Goal: Task Accomplishment & Management: Manage account settings

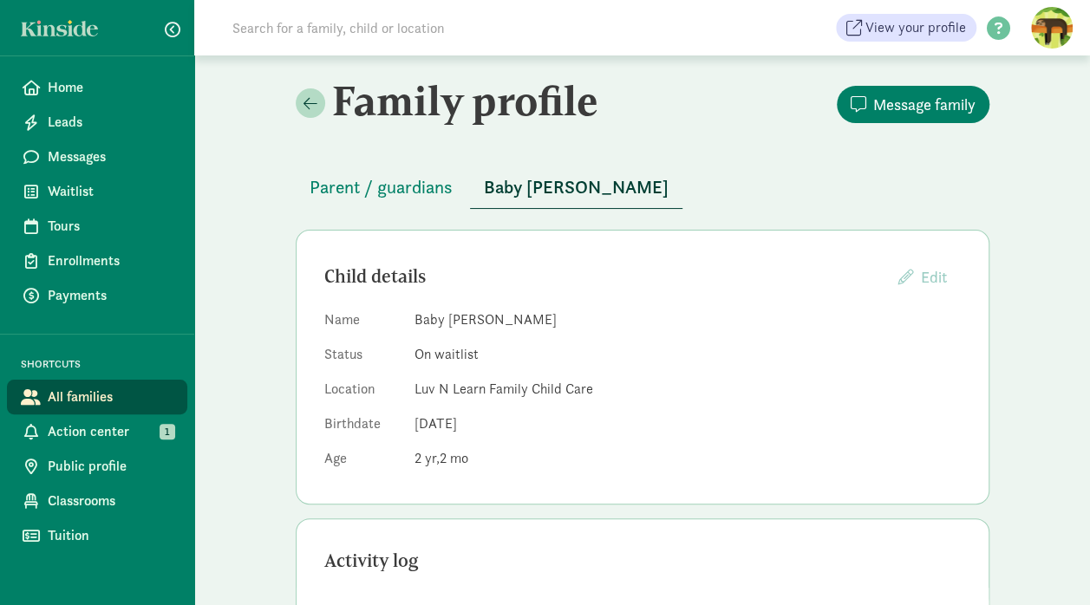
click at [82, 180] on link "Waitlist" at bounding box center [97, 191] width 180 height 35
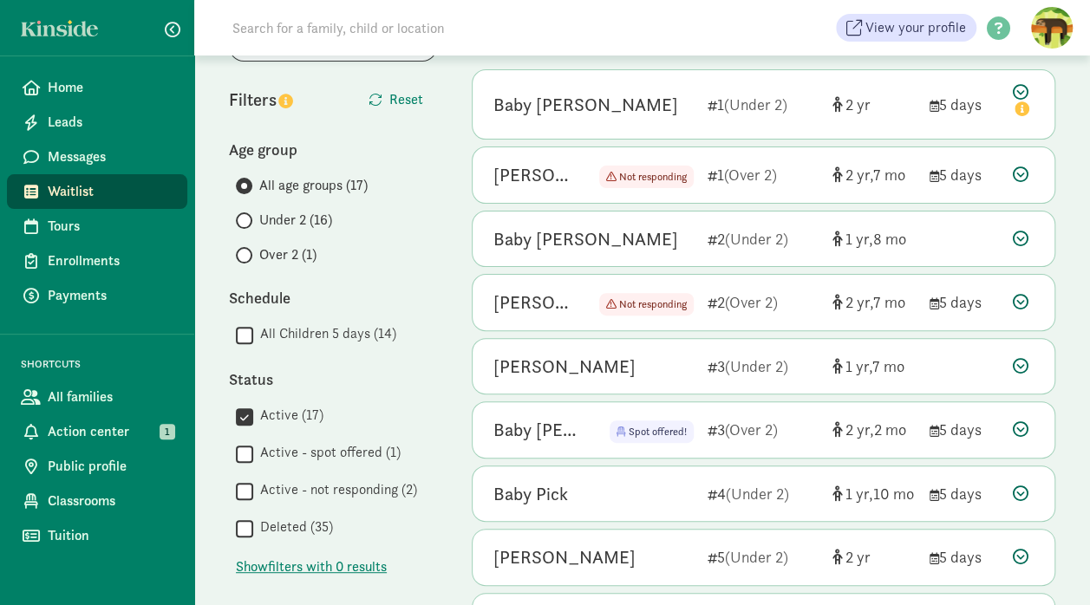
scroll to position [137, 0]
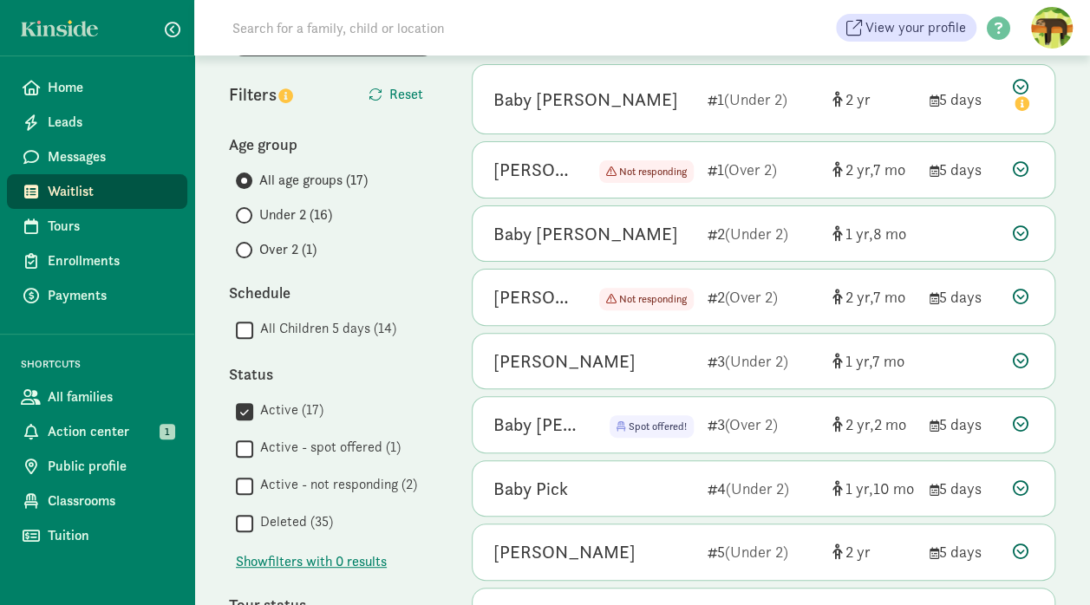
click at [1019, 167] on icon at bounding box center [1021, 169] width 16 height 16
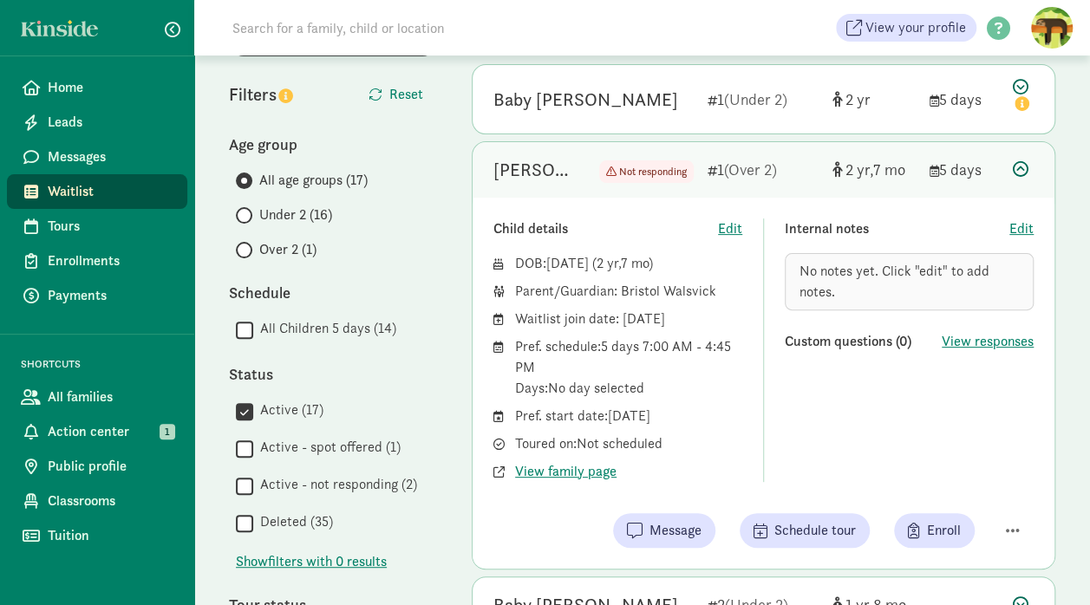
click at [1021, 164] on icon at bounding box center [1021, 169] width 16 height 16
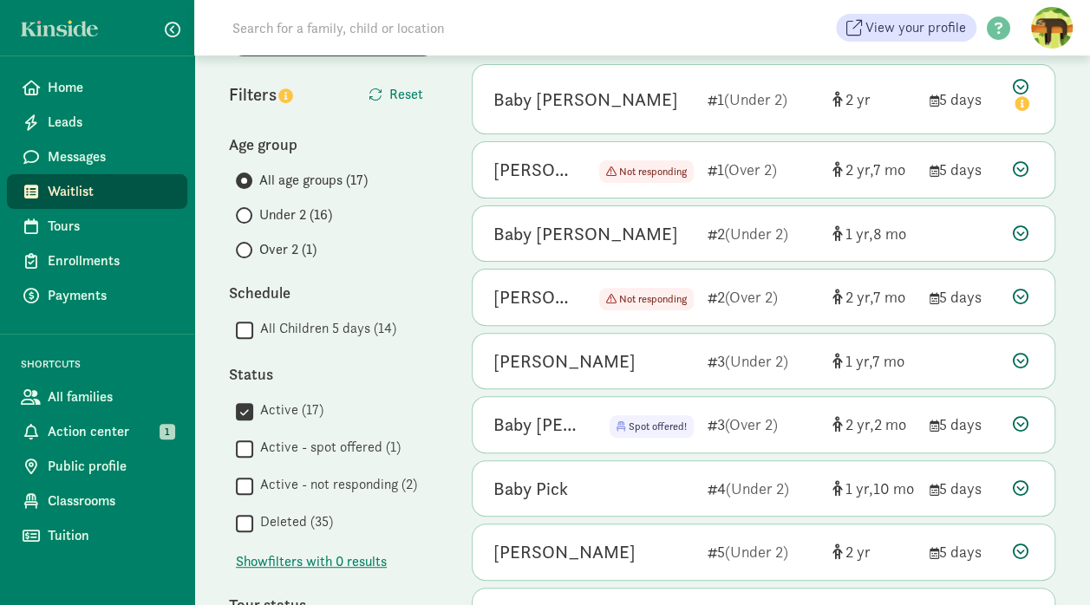
click at [1021, 164] on icon at bounding box center [1021, 169] width 16 height 16
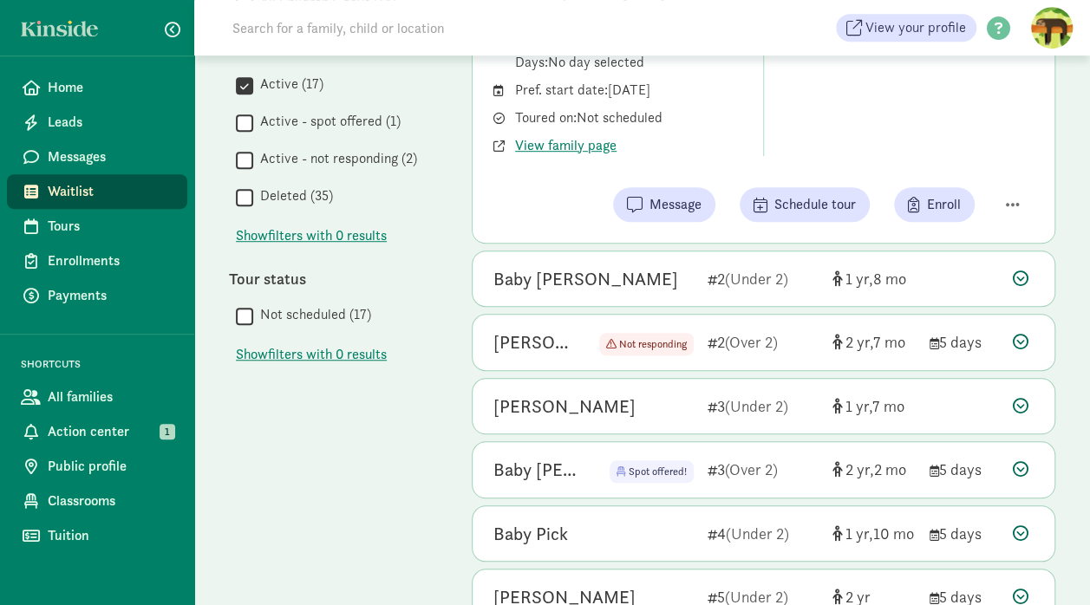
scroll to position [465, 0]
click at [1018, 336] on icon at bounding box center [1021, 340] width 16 height 16
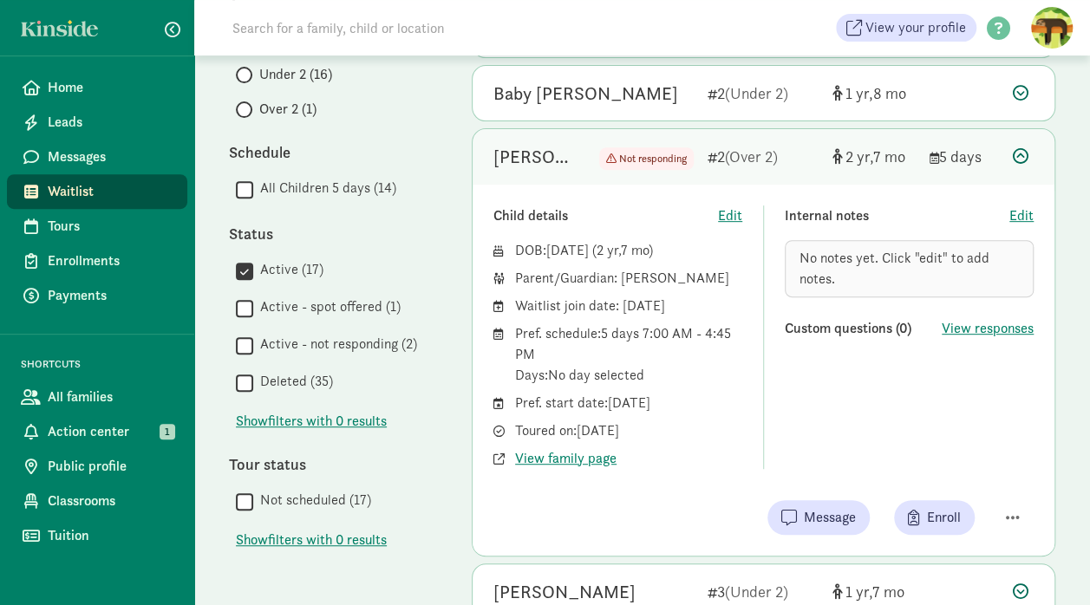
scroll to position [276, 0]
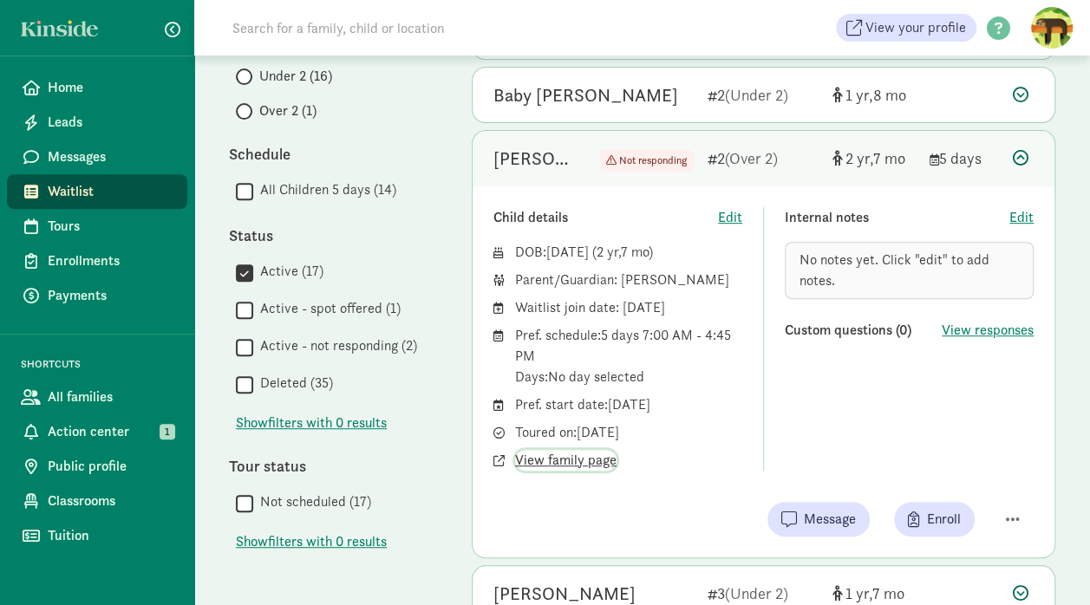
click at [557, 459] on span "View family page" at bounding box center [565, 460] width 101 height 21
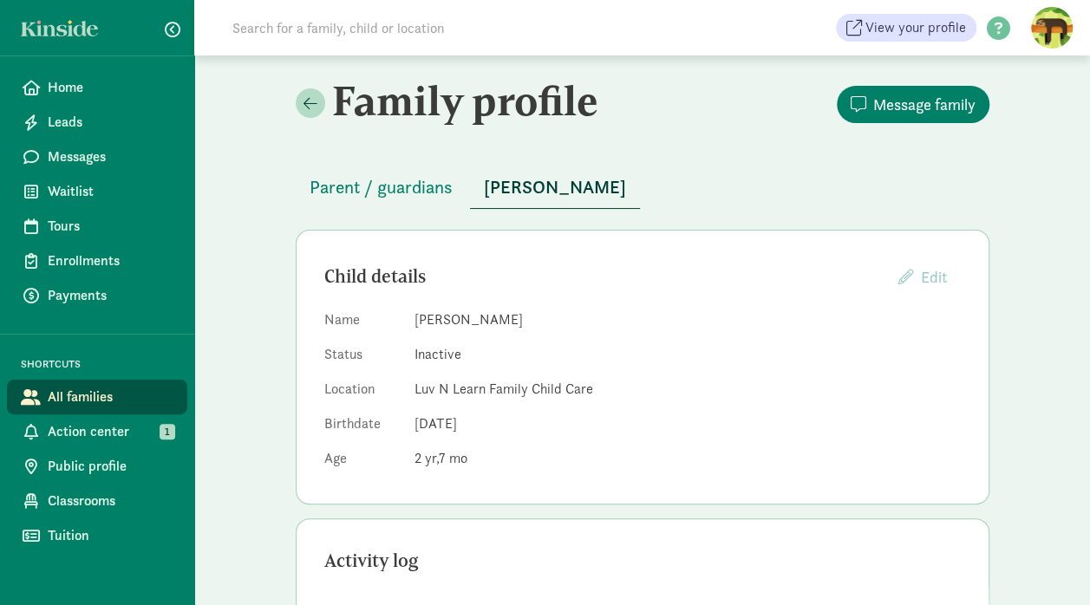
click at [81, 201] on span "Waitlist" at bounding box center [111, 191] width 126 height 21
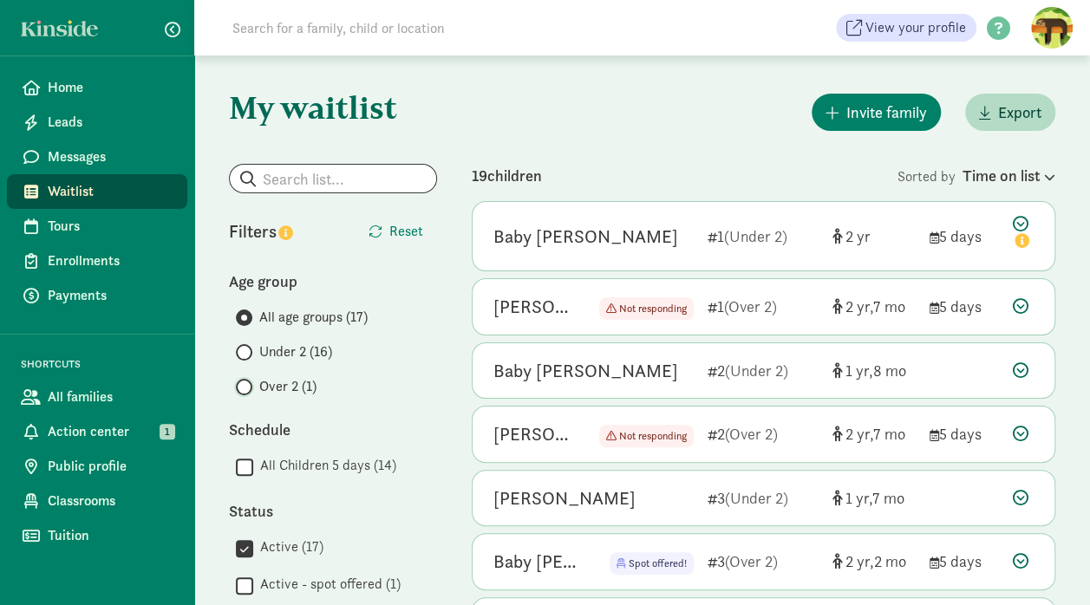
click at [243, 384] on input "Over 2 (1)" at bounding box center [241, 387] width 11 height 11
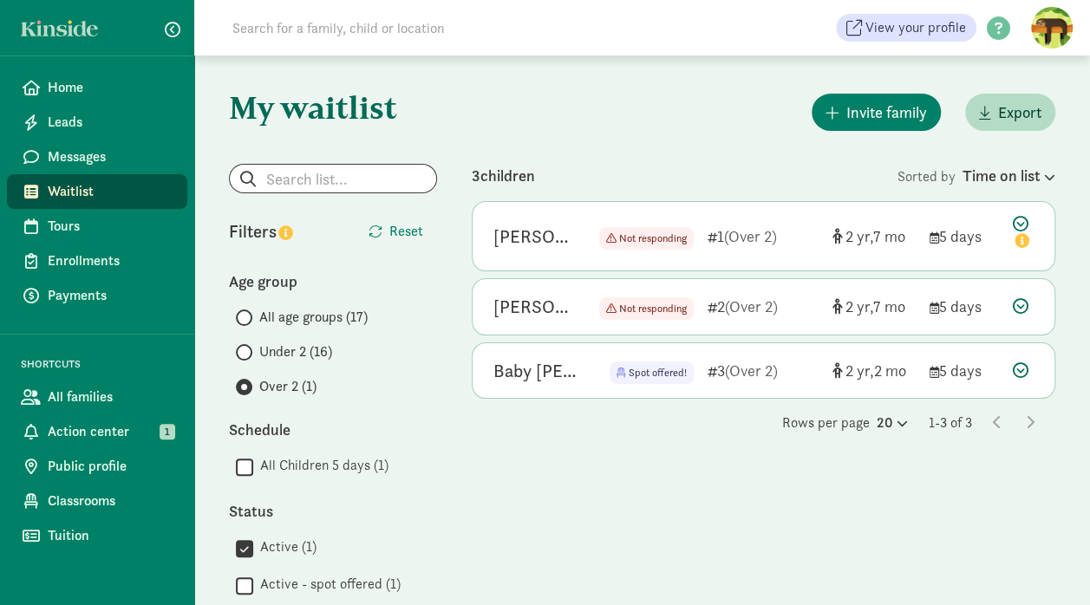
click at [46, 186] on link "Waitlist" at bounding box center [97, 191] width 180 height 35
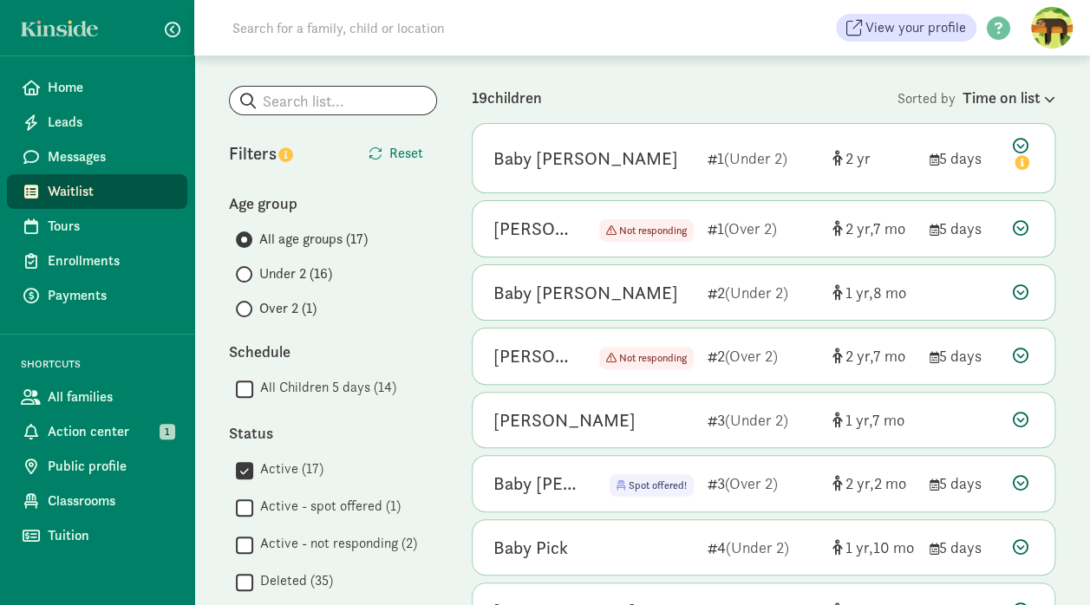
scroll to position [71, 0]
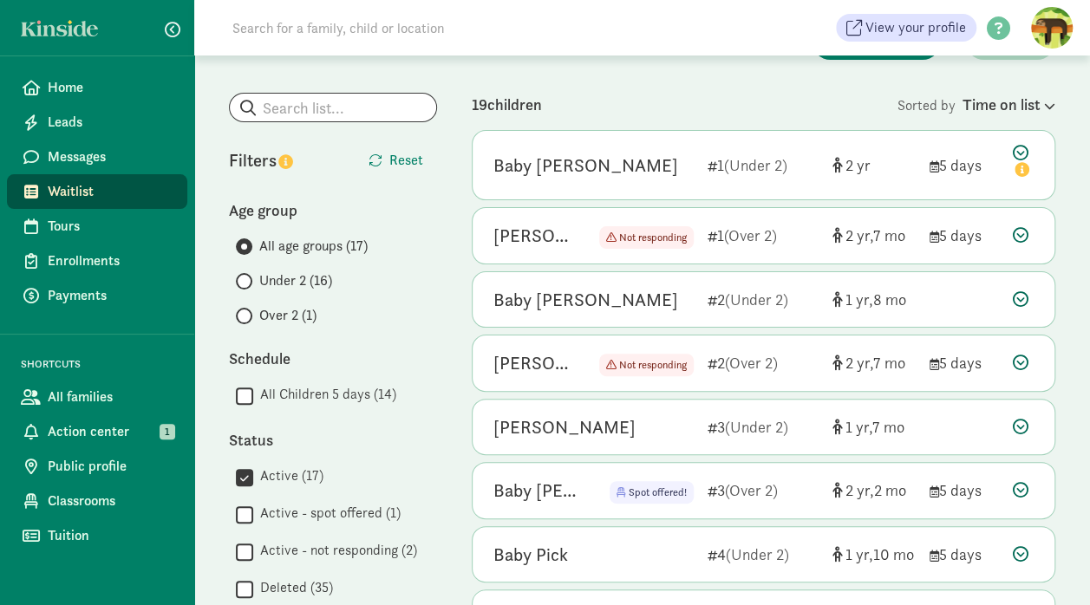
click at [664, 238] on span "Not responding" at bounding box center [653, 238] width 68 height 14
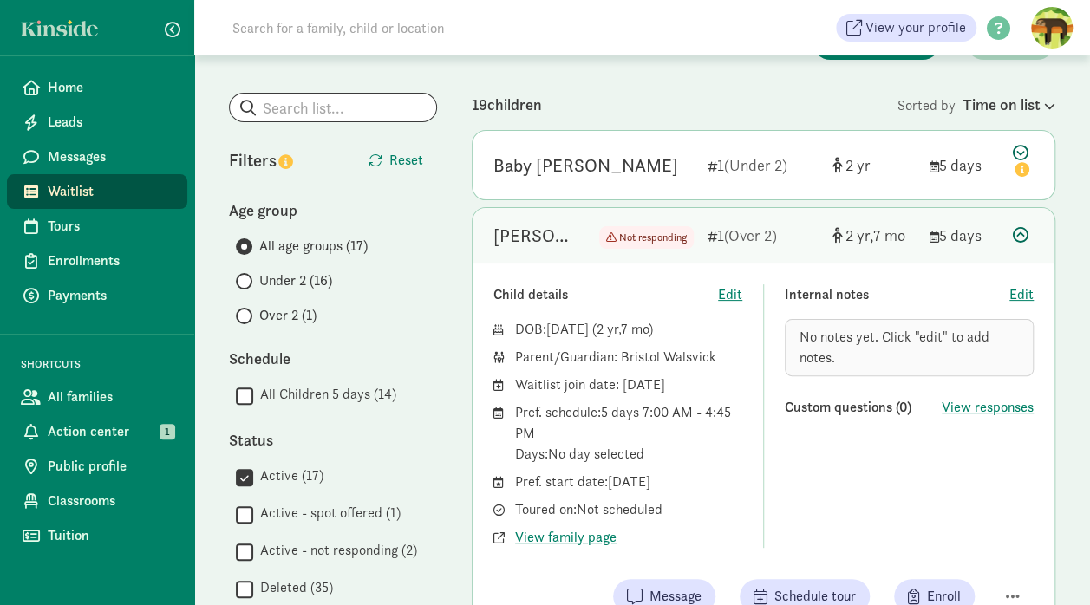
click at [1022, 231] on icon at bounding box center [1021, 235] width 16 height 16
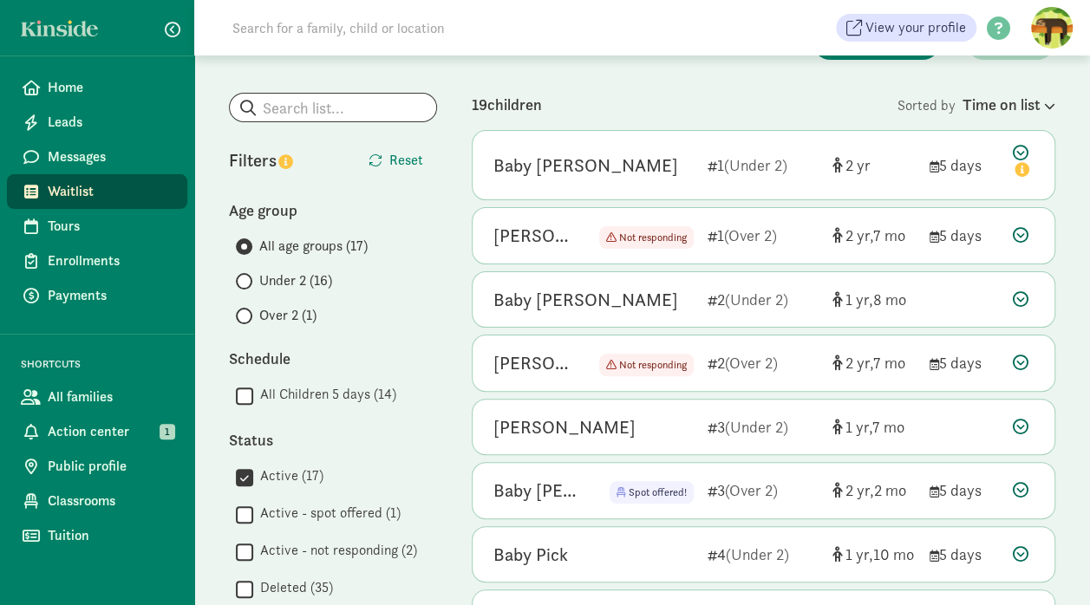
drag, startPoint x: 988, startPoint y: 239, endPoint x: 762, endPoint y: 247, distance: 226.5
click at [762, 247] on div "Claire Hunter Not responding Not responding 1 (Over 2) 2 7 5 days" at bounding box center [764, 236] width 582 height 56
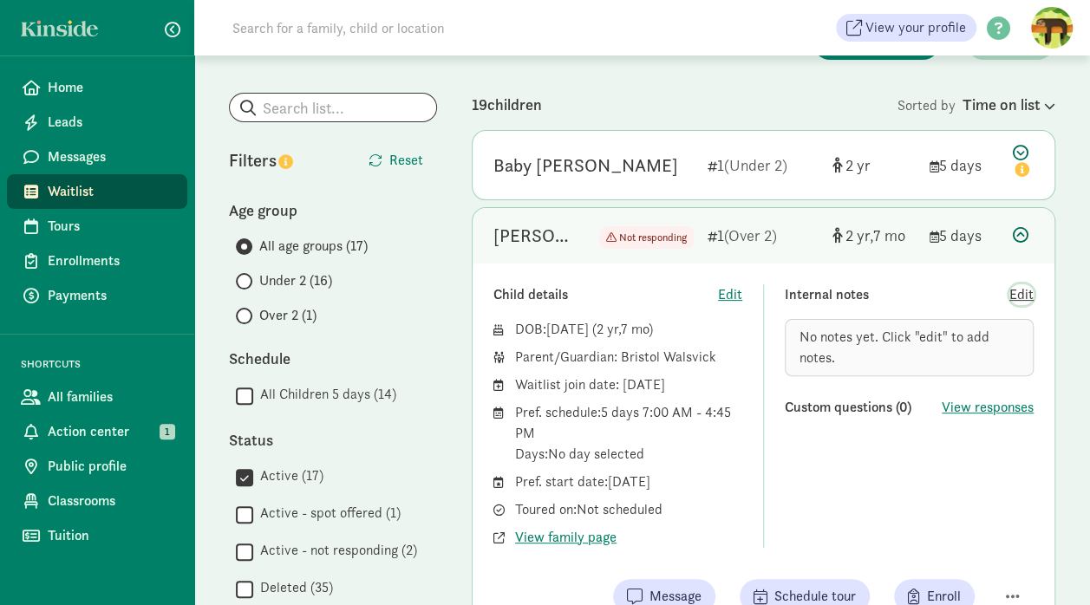
click at [1024, 298] on span "Edit" at bounding box center [1022, 295] width 24 height 21
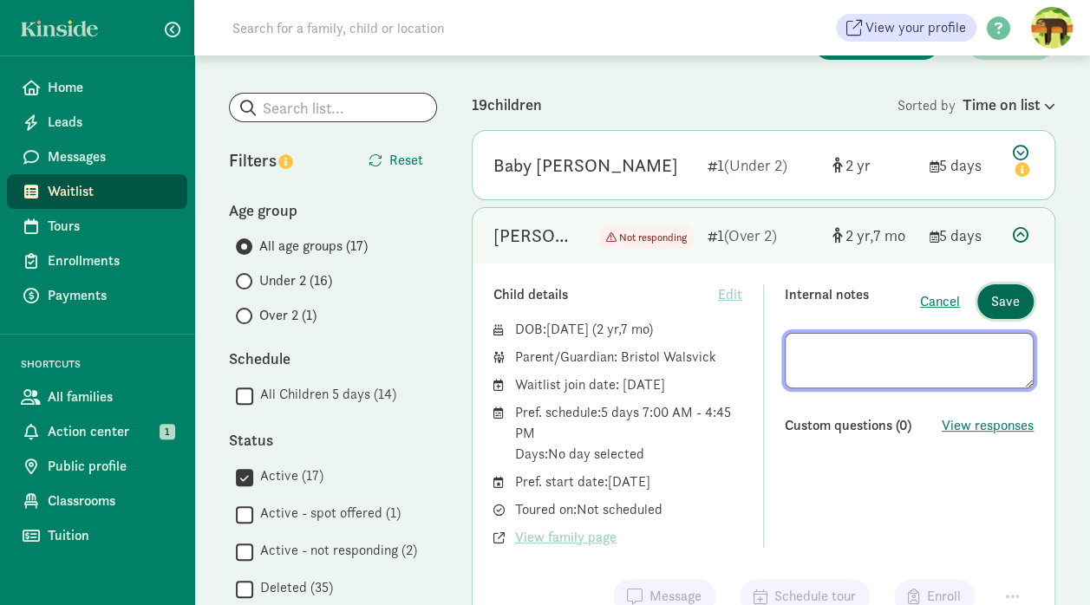
click at [1024, 298] on button "Save" at bounding box center [1006, 302] width 56 height 35
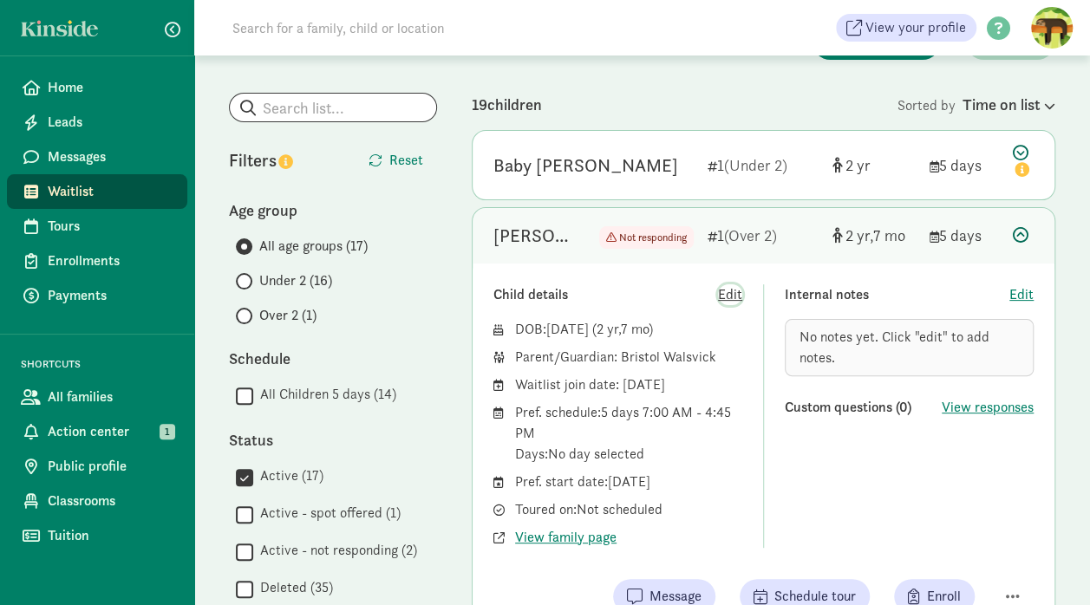
click at [727, 291] on span "Edit" at bounding box center [730, 295] width 24 height 21
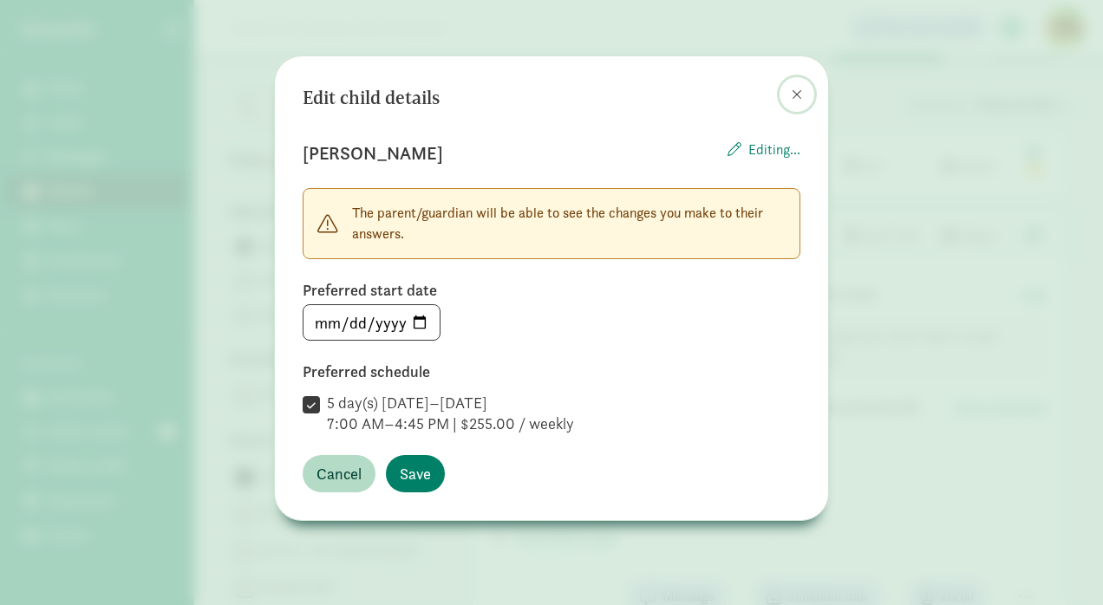
click at [802, 93] on span at bounding box center [797, 95] width 10 height 14
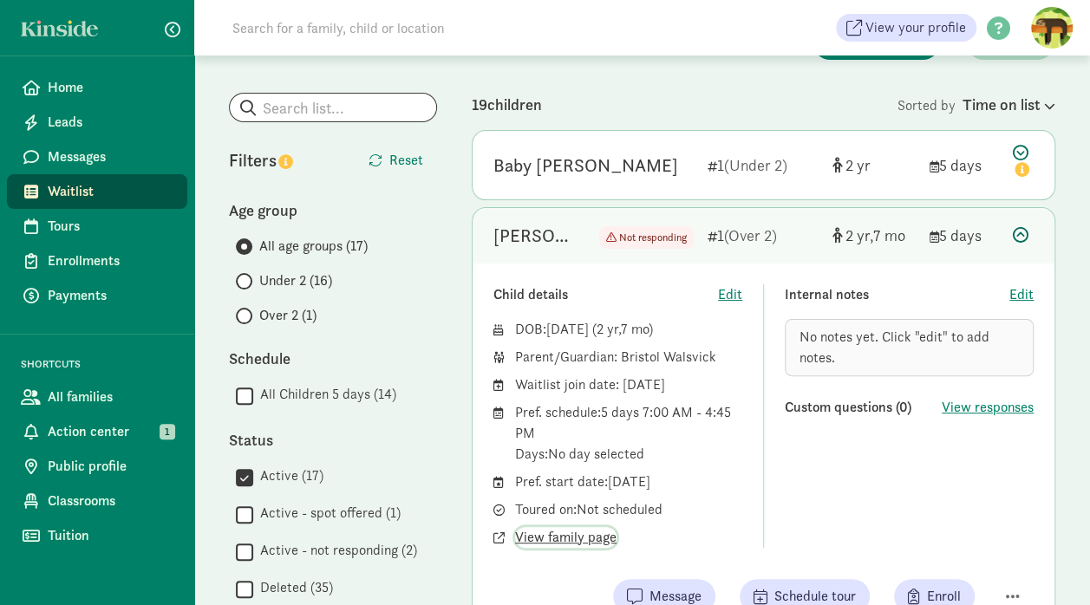
click at [591, 536] on span "View family page" at bounding box center [565, 537] width 101 height 21
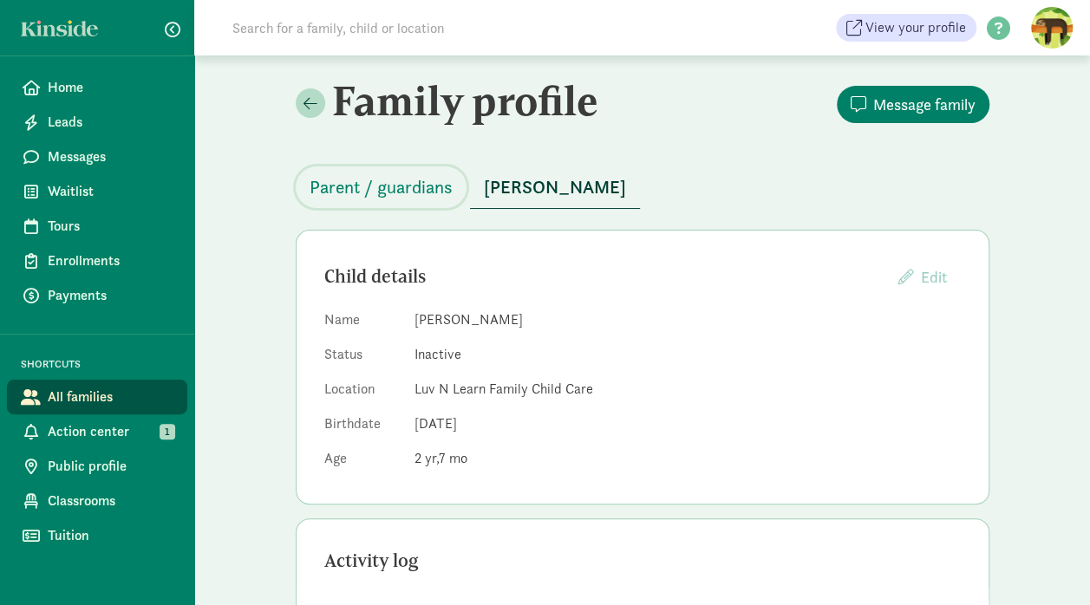
click at [419, 182] on span "Parent / guardians" at bounding box center [381, 187] width 143 height 28
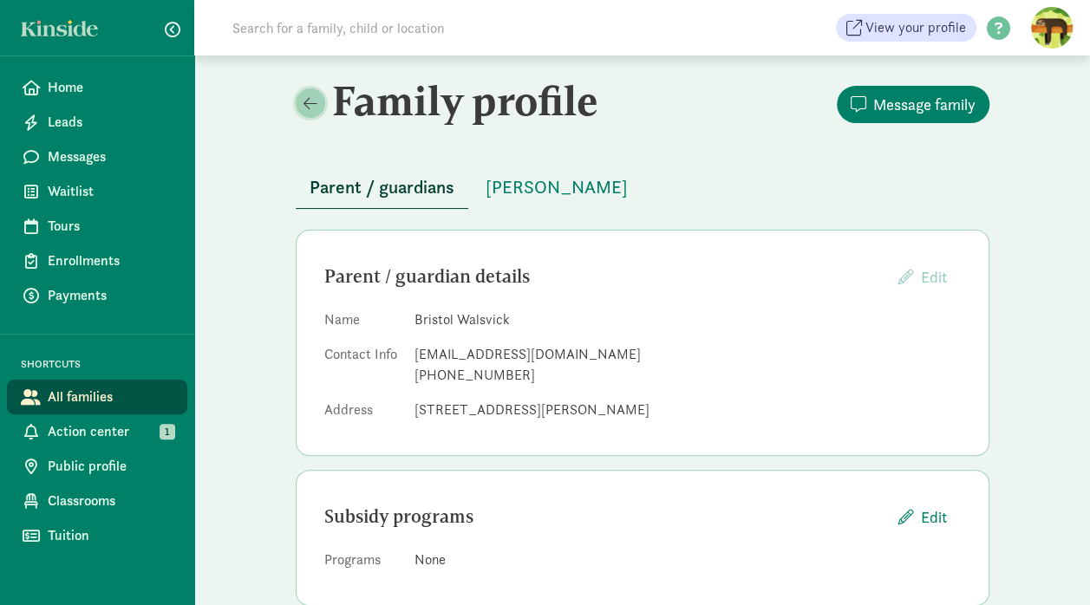
click at [314, 95] on span at bounding box center [311, 103] width 14 height 16
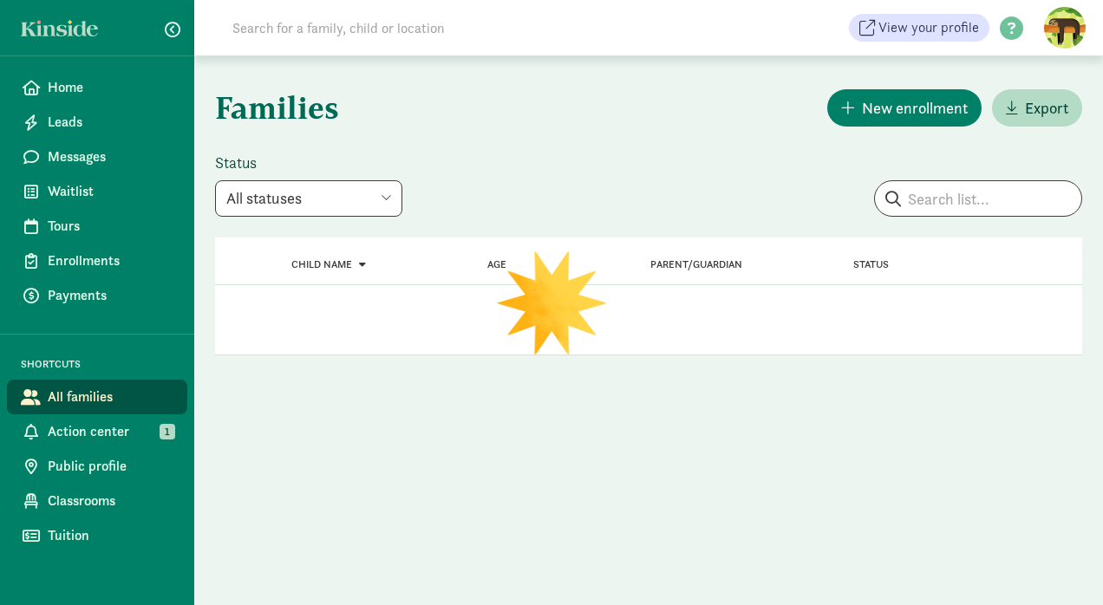
click at [75, 193] on span "Waitlist" at bounding box center [111, 191] width 126 height 21
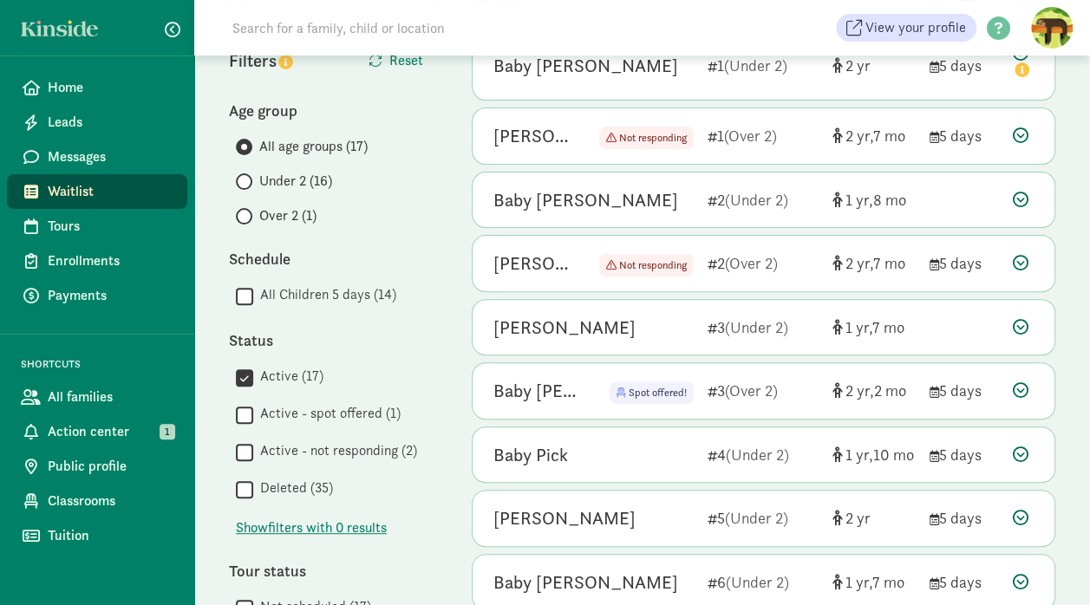
scroll to position [172, 0]
click at [789, 139] on div "1 (Over 2)" at bounding box center [763, 134] width 111 height 23
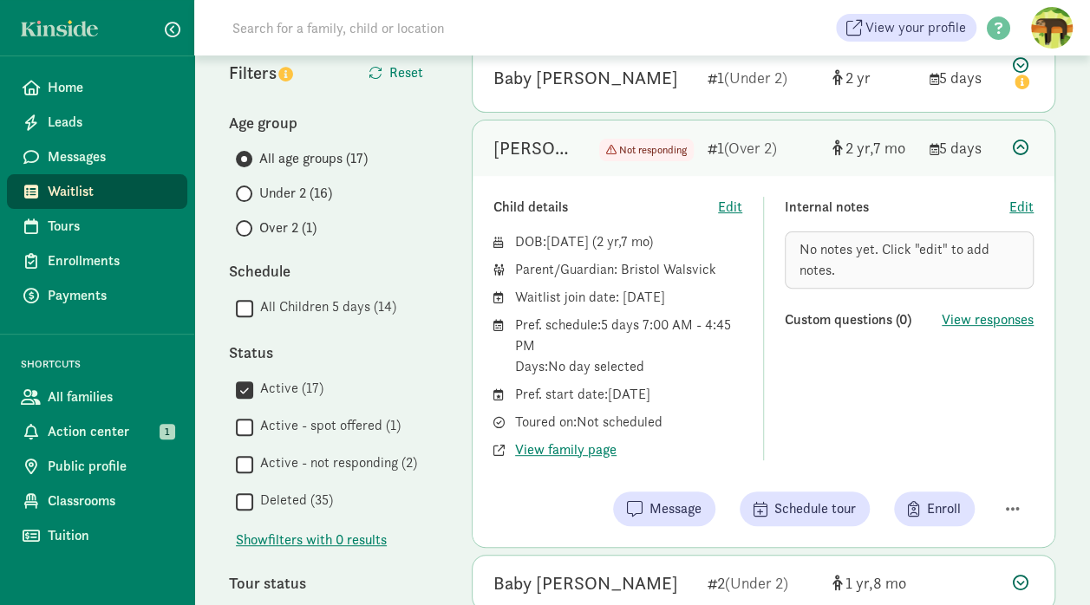
scroll to position [163, 0]
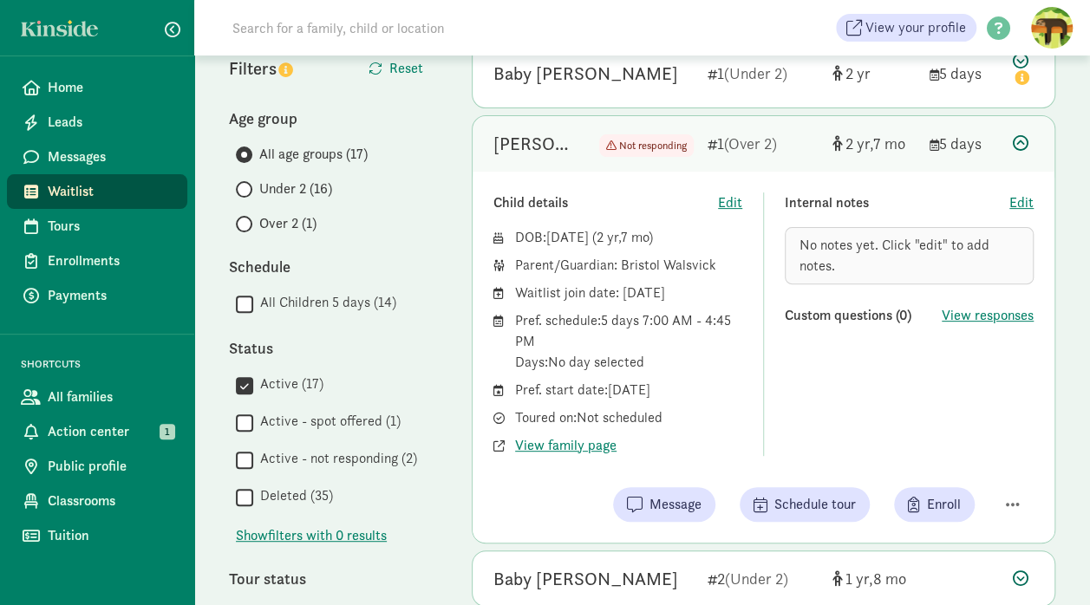
click at [508, 148] on div "[PERSON_NAME]" at bounding box center [533, 144] width 78 height 28
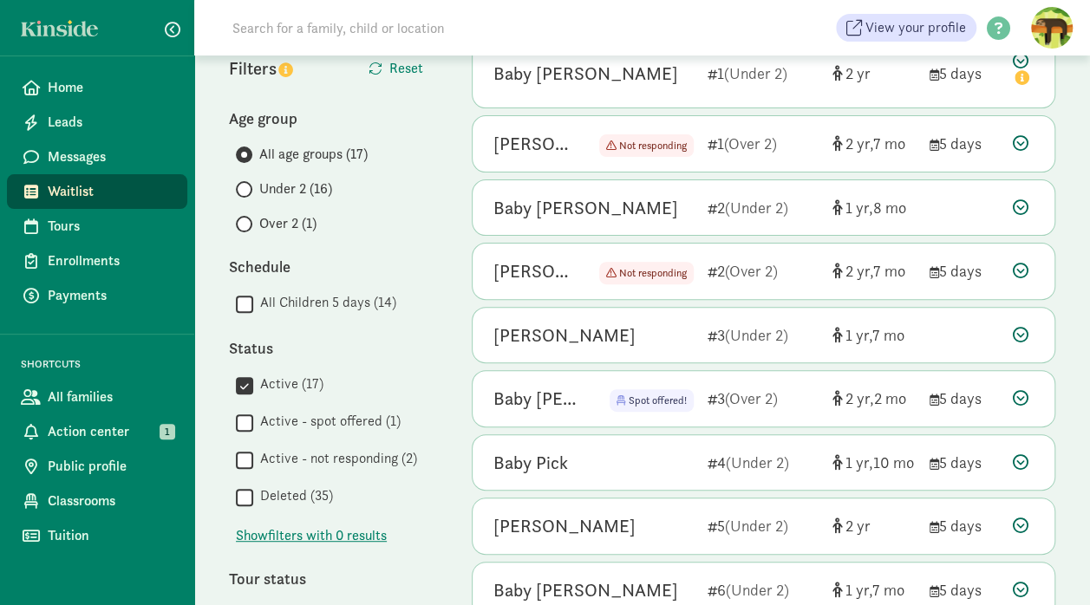
click at [508, 148] on div "[PERSON_NAME]" at bounding box center [533, 144] width 78 height 28
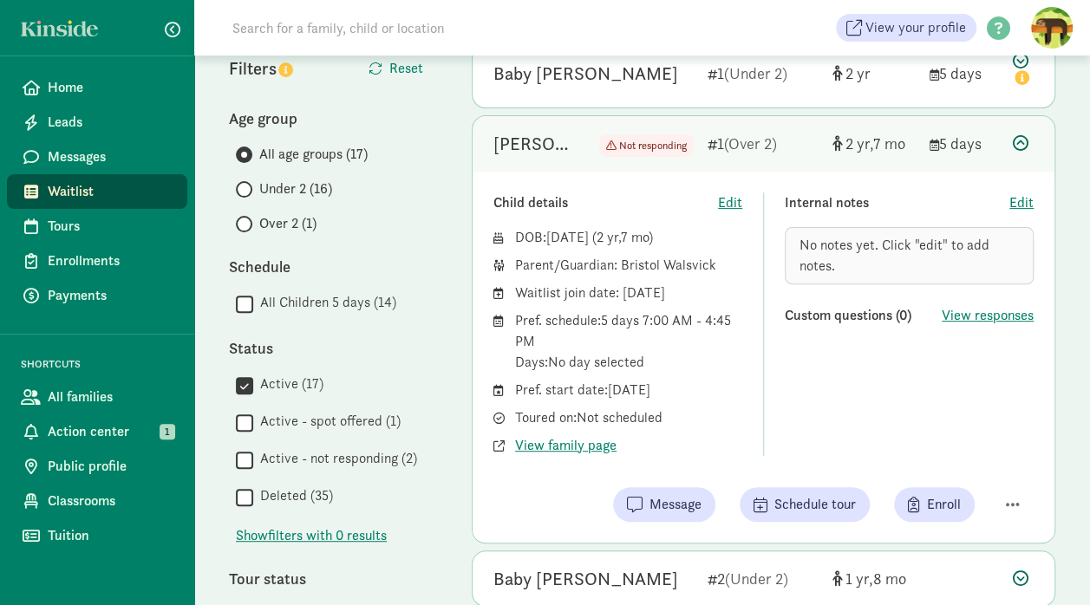
click at [108, 437] on span "Action center" at bounding box center [111, 432] width 126 height 21
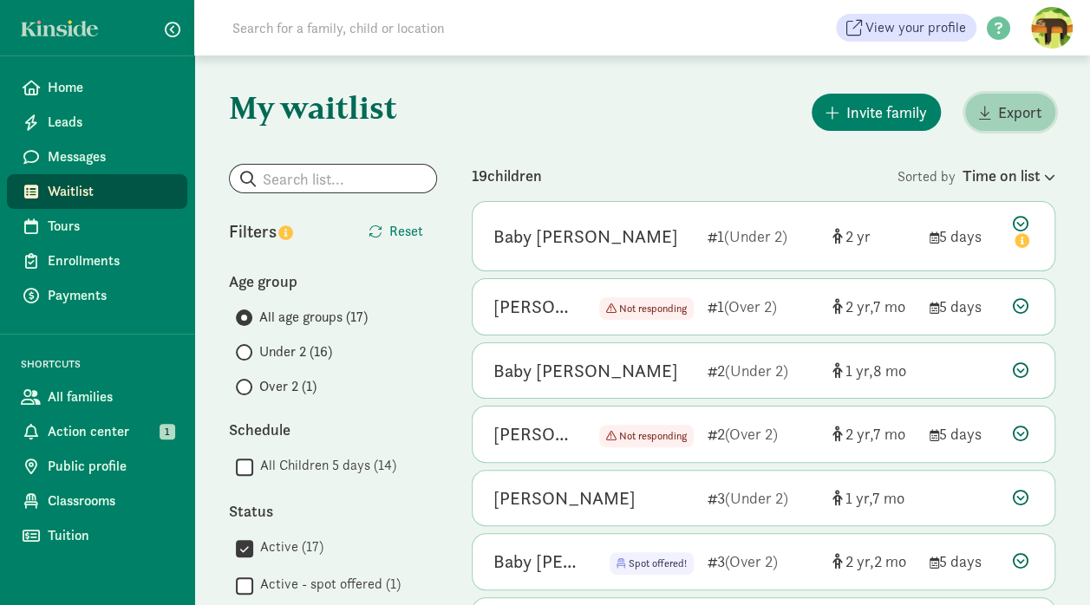
click at [1010, 113] on span "Export" at bounding box center [1019, 112] width 43 height 23
click at [999, 26] on span at bounding box center [999, 28] width 44 height 23
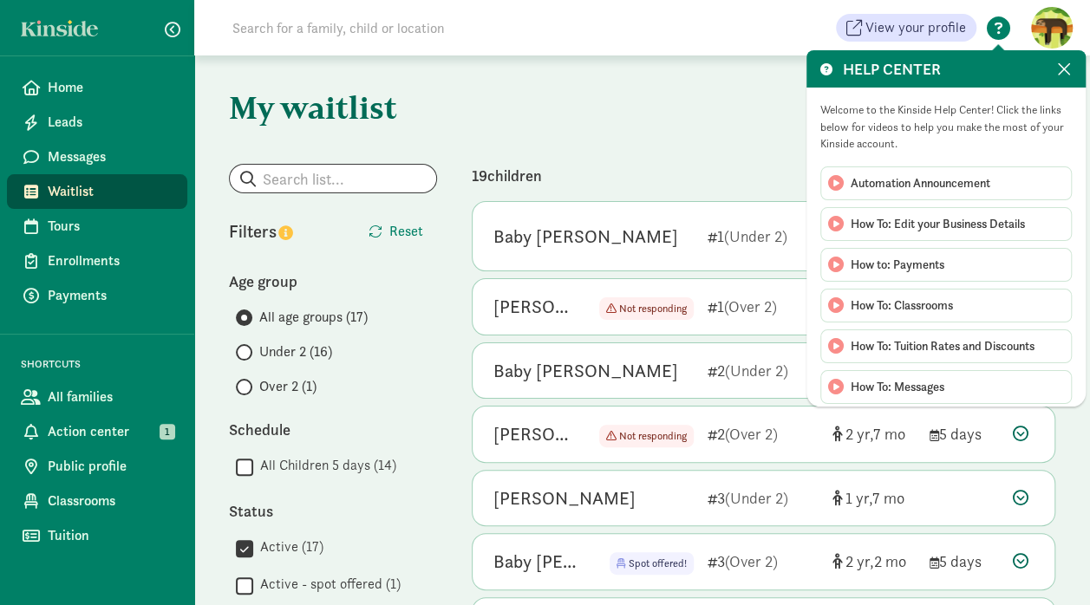
click at [370, 270] on div "Age group" at bounding box center [333, 281] width 208 height 23
click at [1068, 71] on span at bounding box center [1064, 69] width 15 height 19
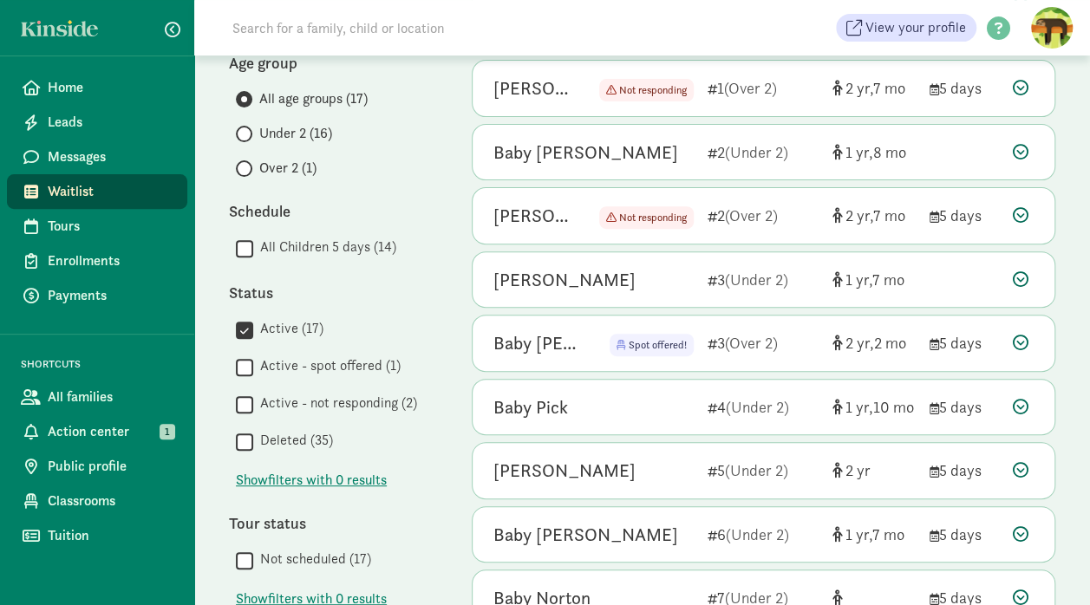
scroll to position [222, 0]
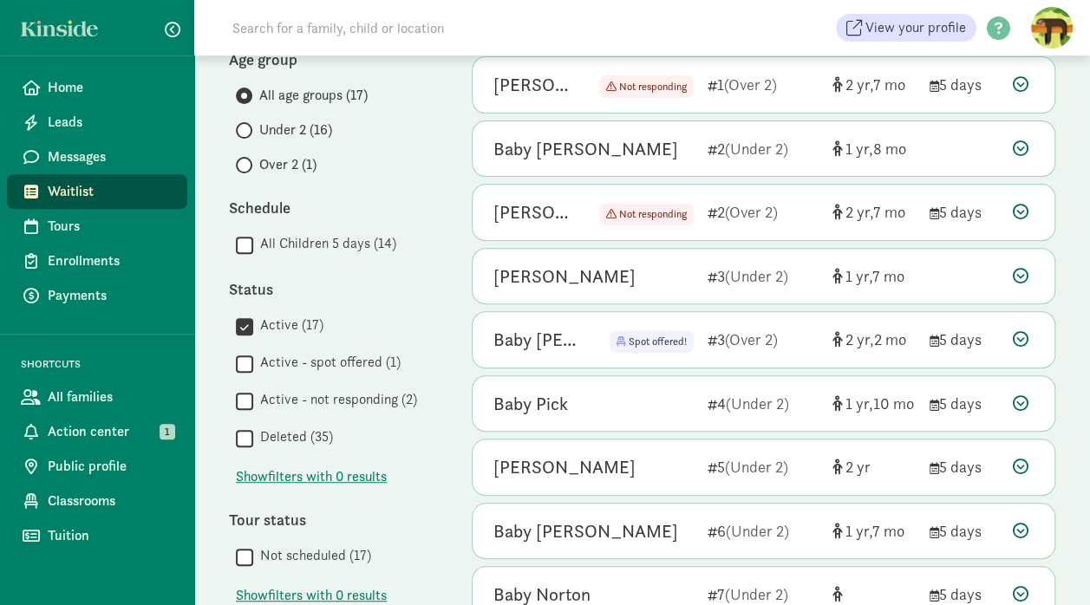
click at [277, 448] on div " Deleted (35)" at bounding box center [336, 438] width 201 height 23
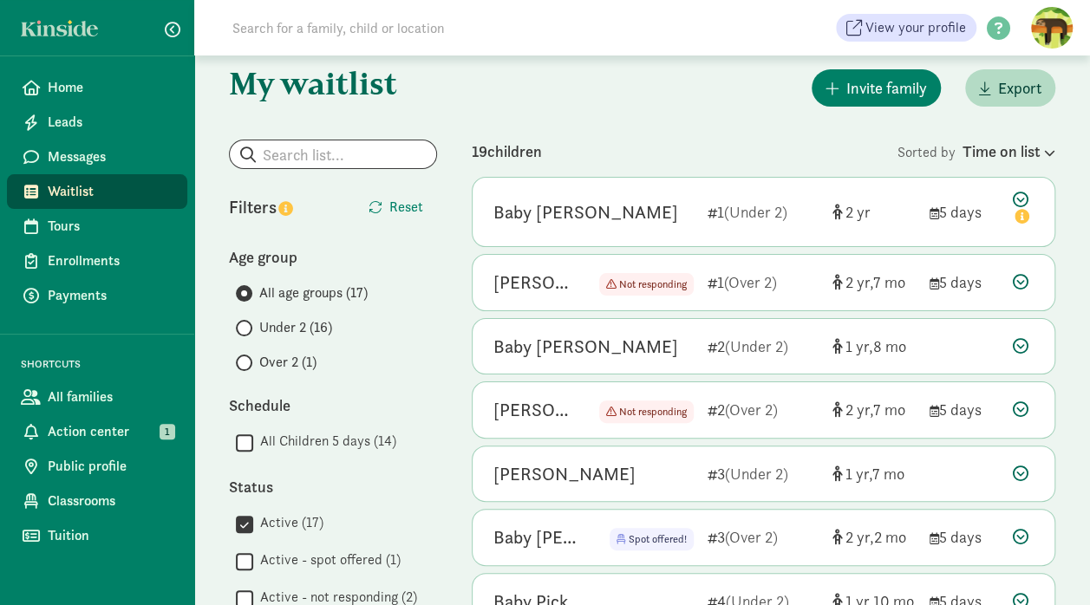
scroll to position [0, 0]
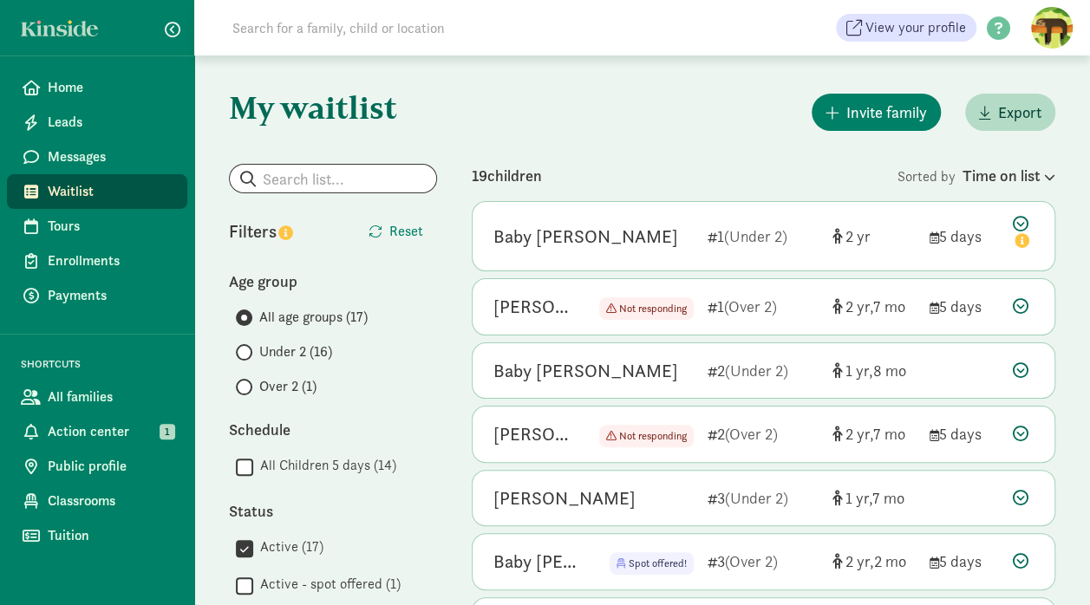
click at [880, 304] on span "7" at bounding box center [890, 307] width 32 height 20
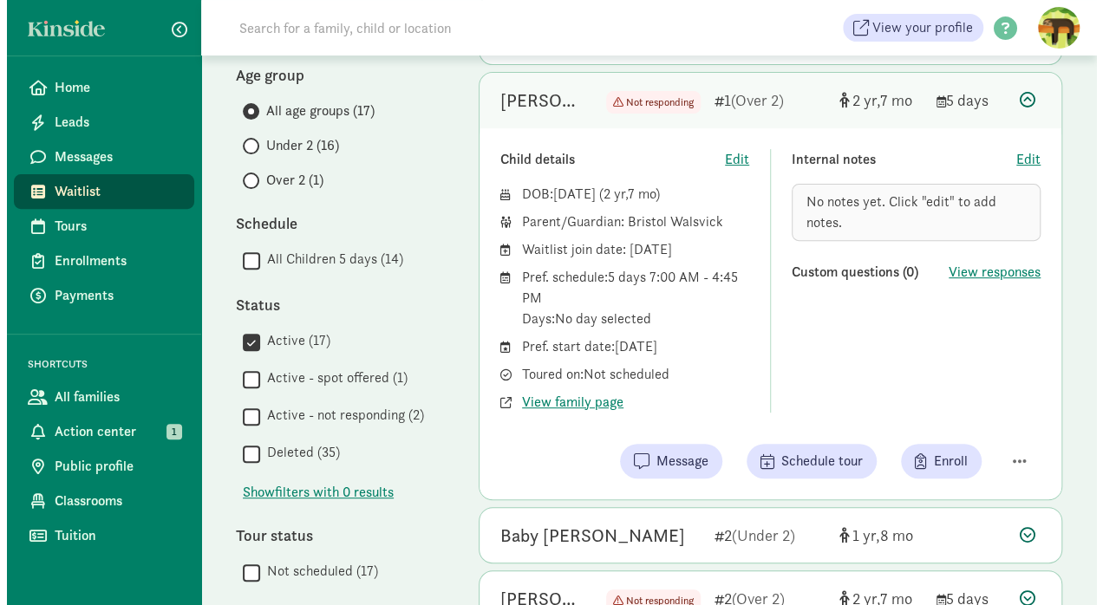
scroll to position [208, 0]
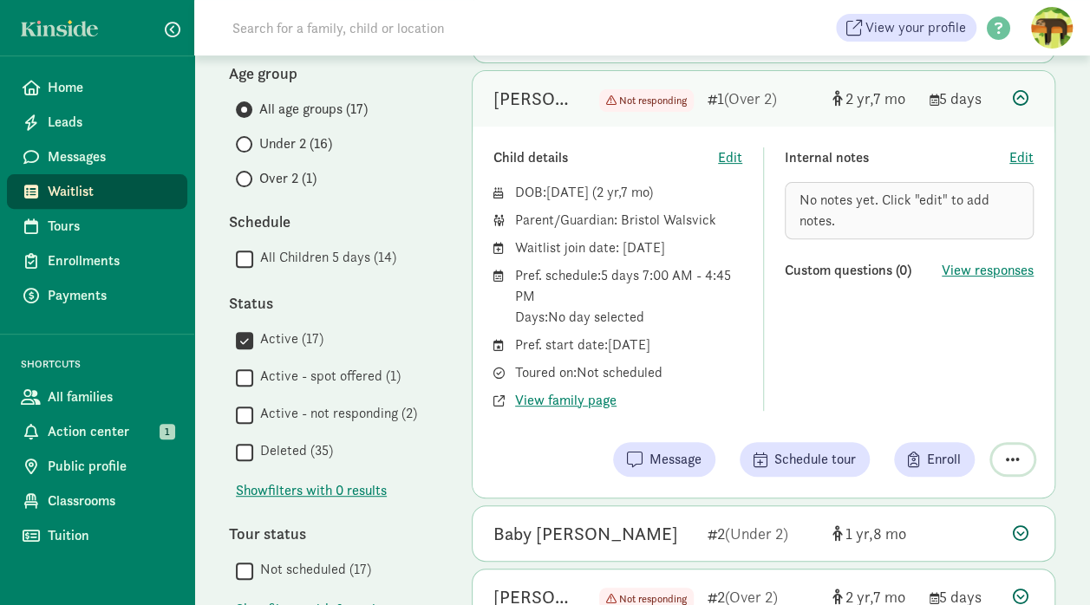
click at [1015, 456] on span "button" at bounding box center [1013, 460] width 14 height 16
click at [978, 417] on div "Remove from list" at bounding box center [966, 415] width 106 height 21
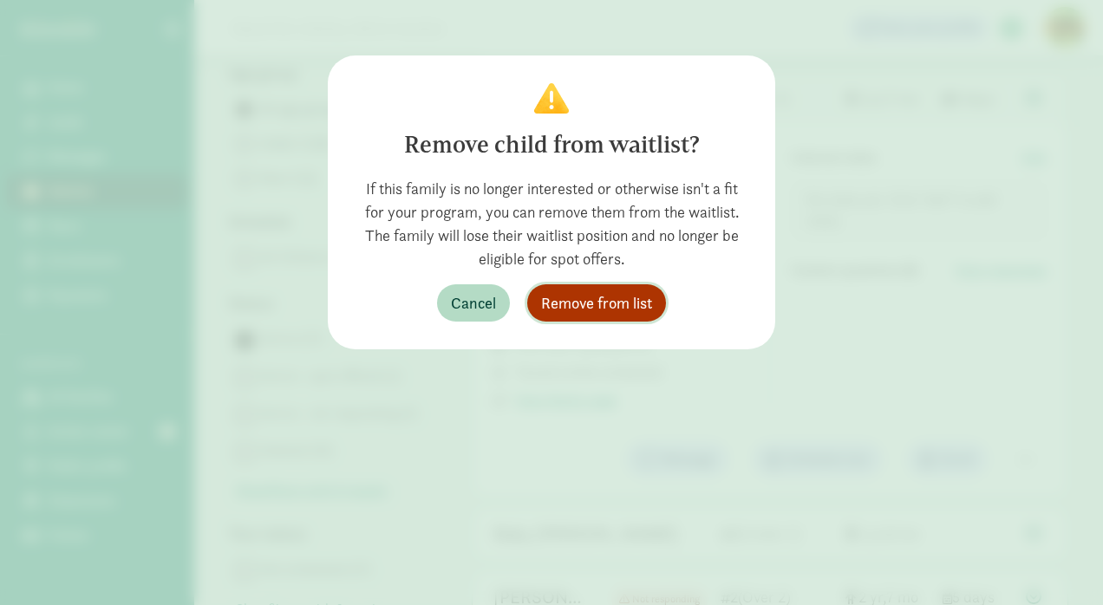
click at [562, 307] on span "Remove from list" at bounding box center [596, 302] width 111 height 23
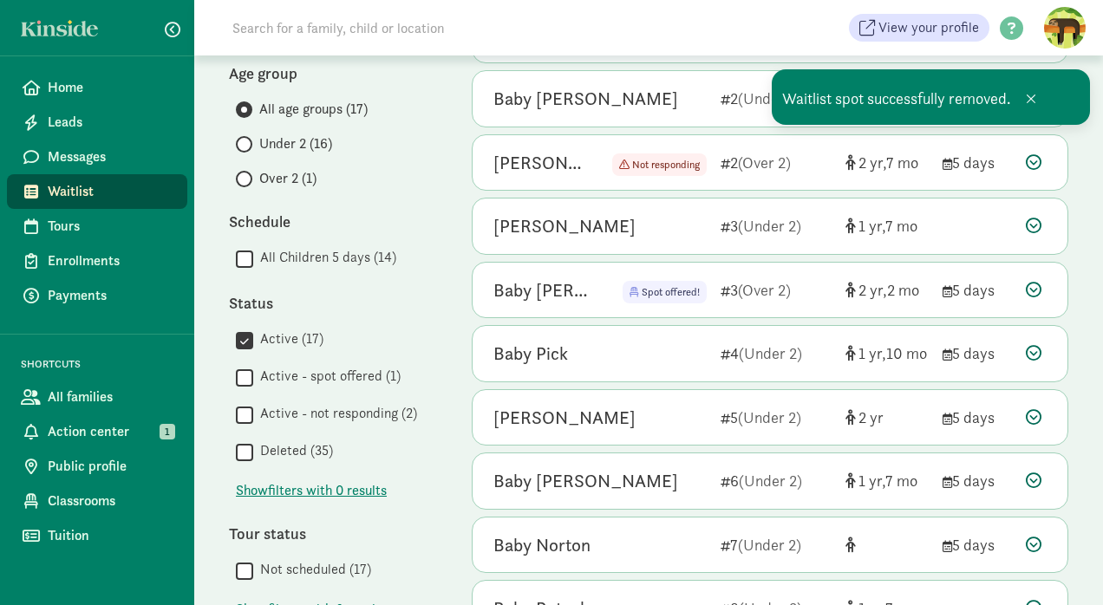
click at [1030, 160] on icon at bounding box center [1034, 162] width 16 height 16
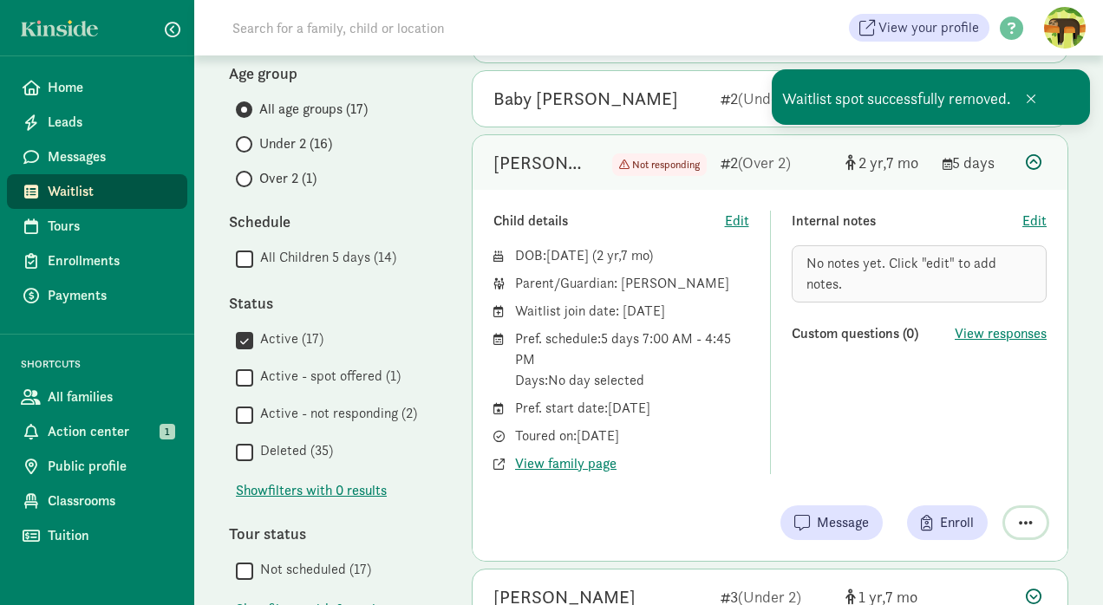
click at [1025, 519] on span "button" at bounding box center [1026, 523] width 14 height 16
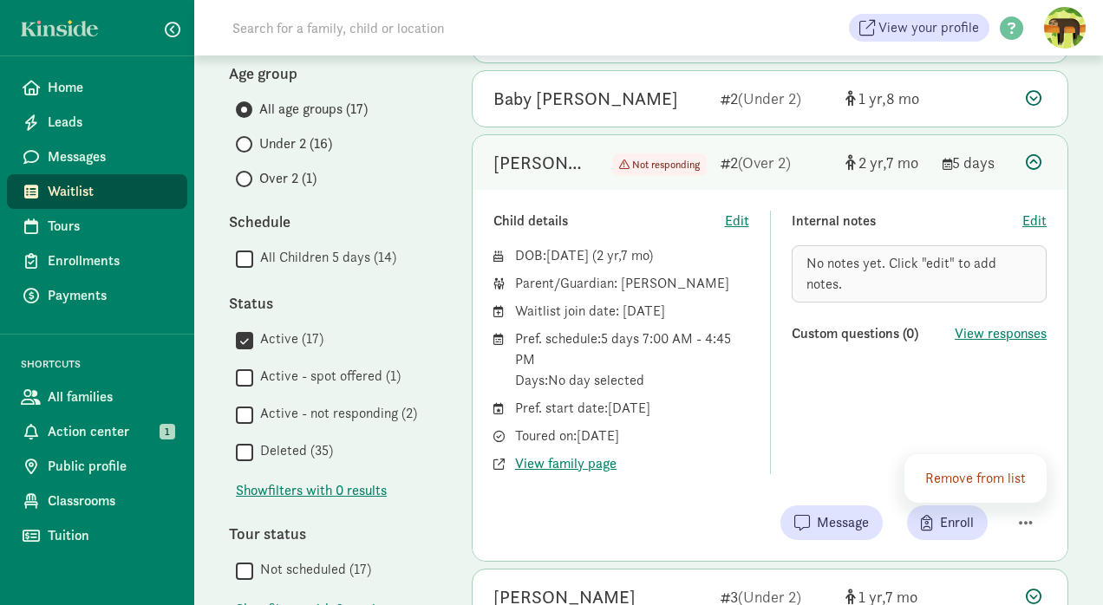
click at [992, 474] on div "Remove from list" at bounding box center [979, 478] width 106 height 21
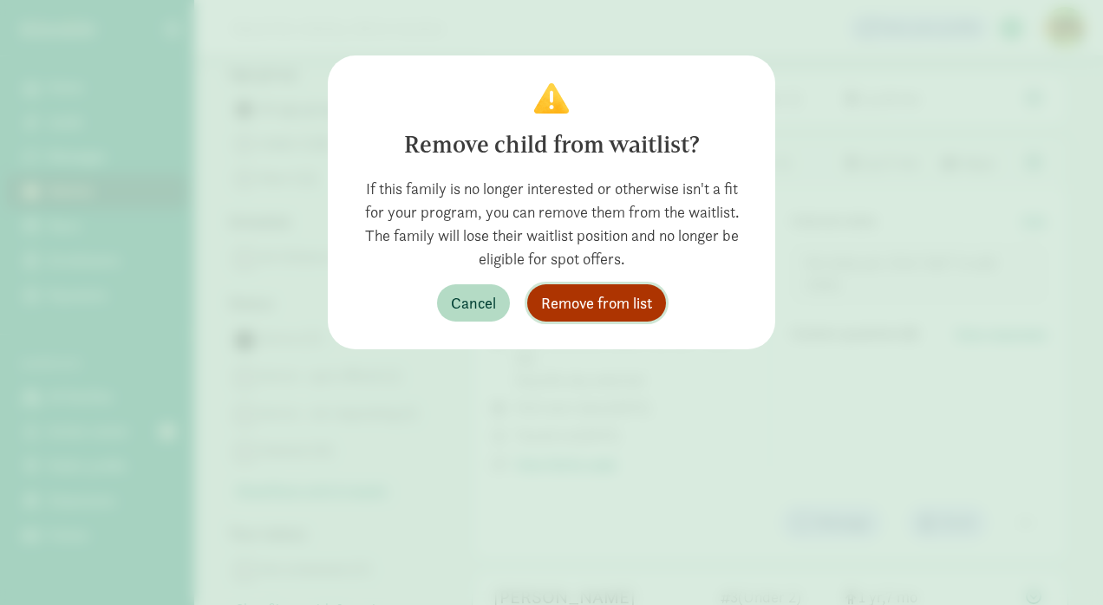
click at [590, 298] on span "Remove from list" at bounding box center [596, 302] width 111 height 23
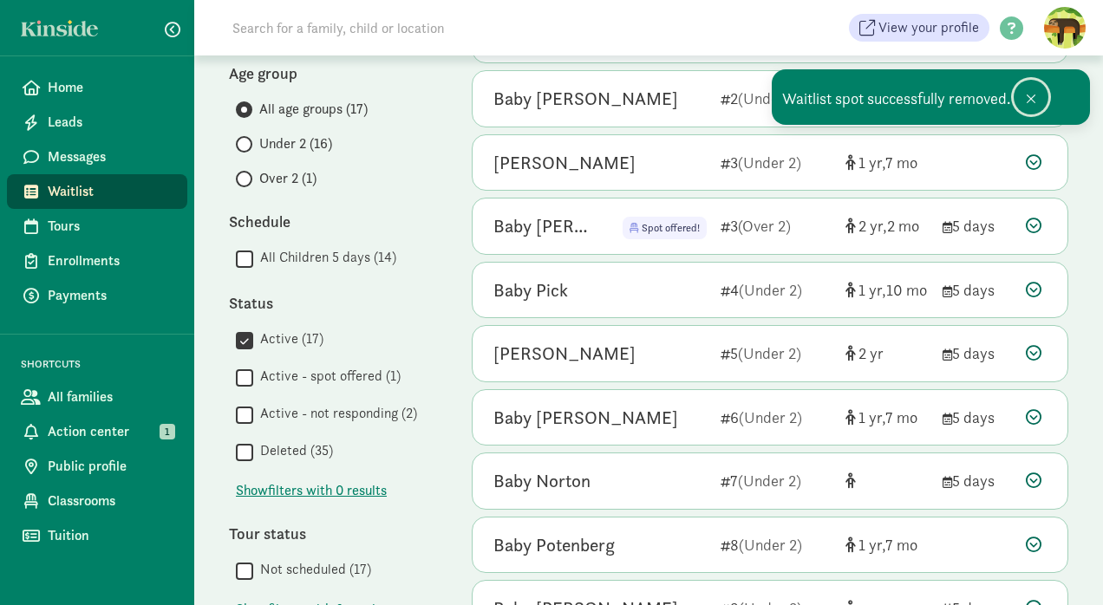
click at [1032, 93] on span at bounding box center [1031, 99] width 10 height 14
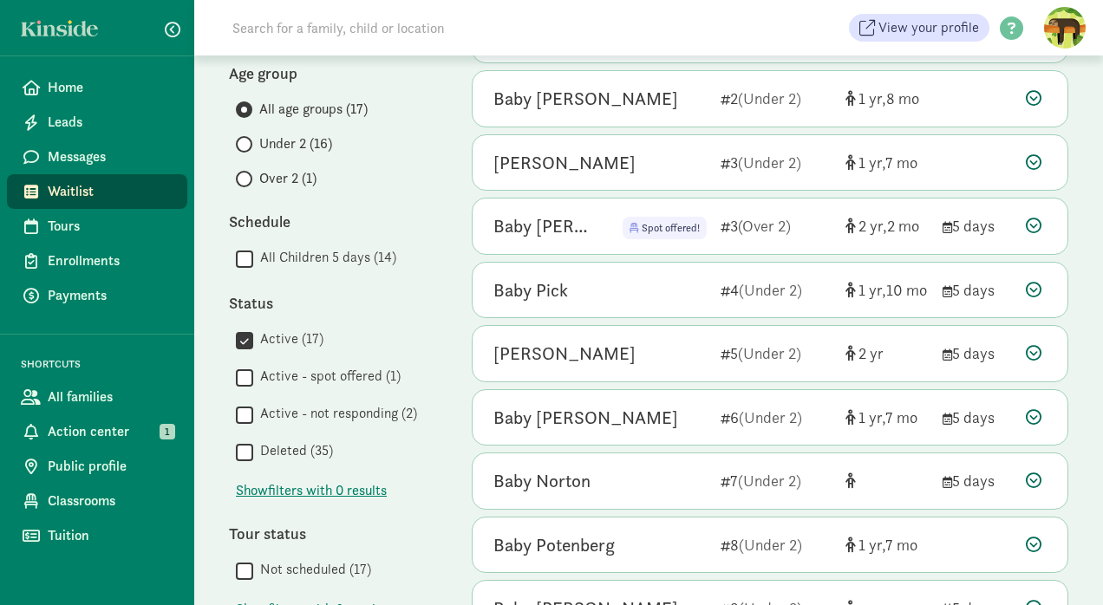
click at [439, 210] on div "My waitlist Invite family Export Show filters Filters Reset Age group All age g…" at bounding box center [648, 500] width 909 height 1306
click at [1071, 354] on div "My waitlist Invite family Export Show filters Filters Reset Age group All age g…" at bounding box center [648, 500] width 909 height 1306
